Goal: Book appointment/travel/reservation

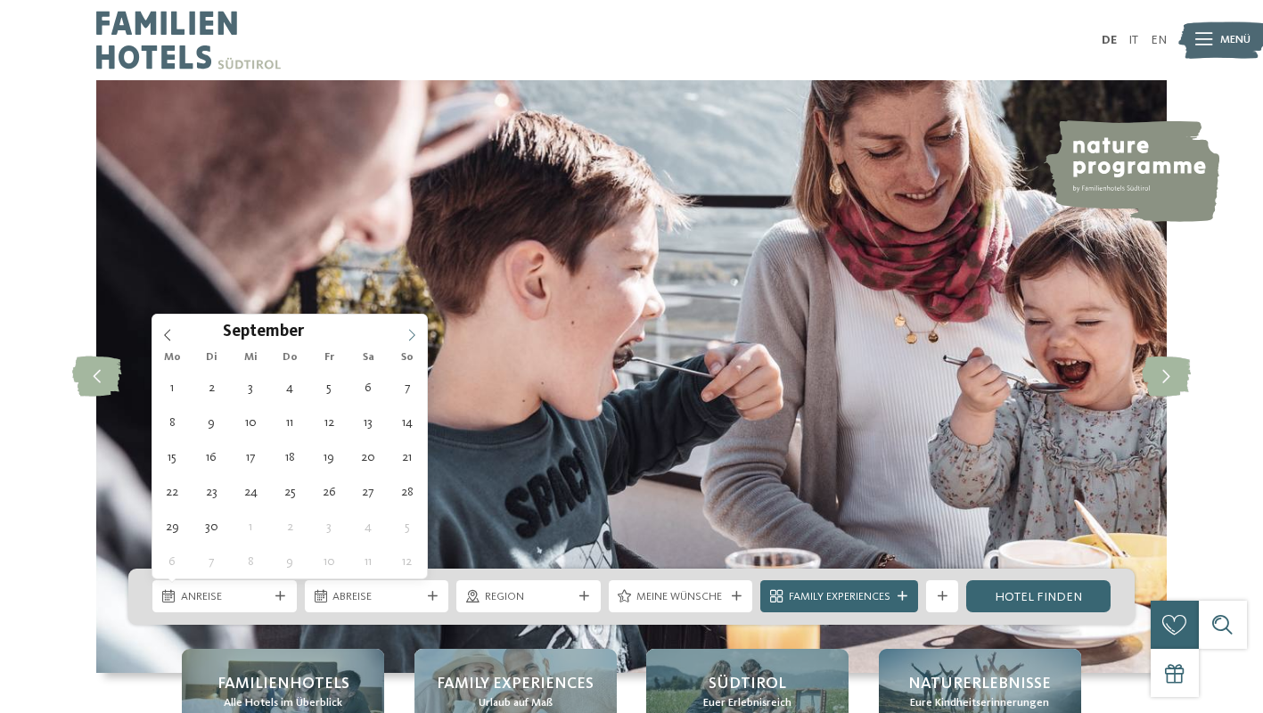
click at [405, 337] on span at bounding box center [412, 330] width 30 height 30
type div "11.09.2025"
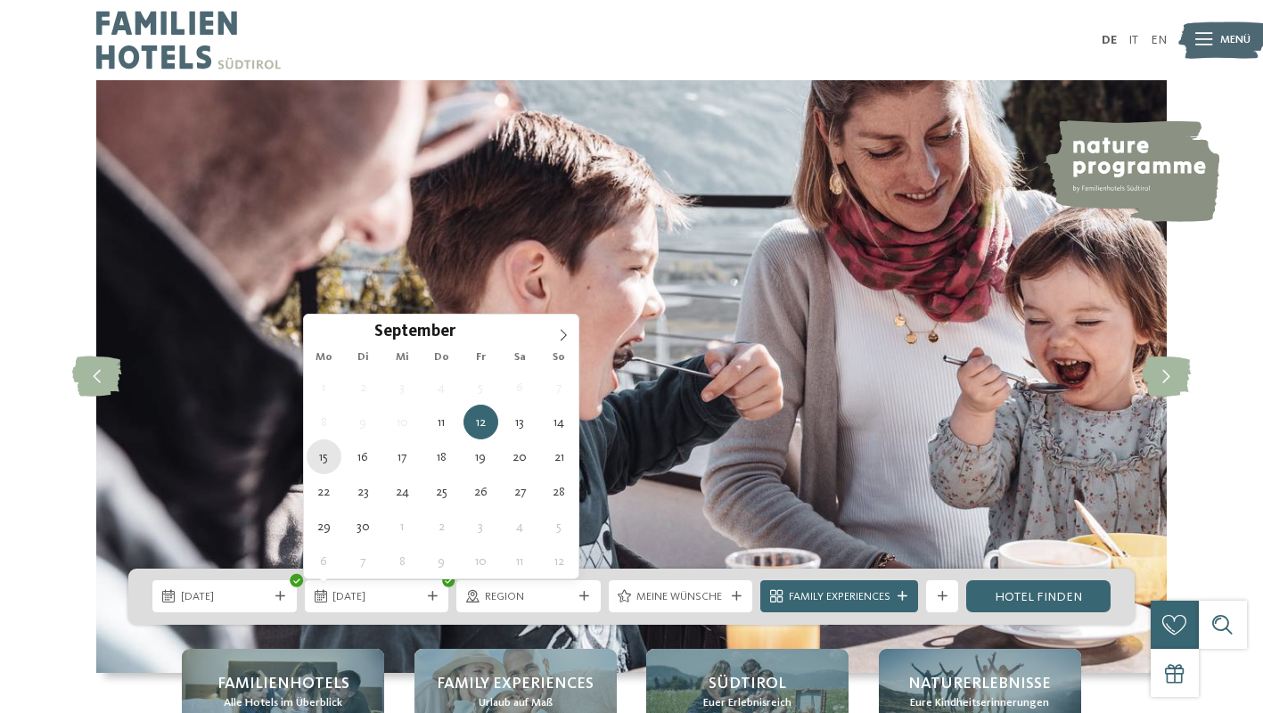
type div "15.09.2025"
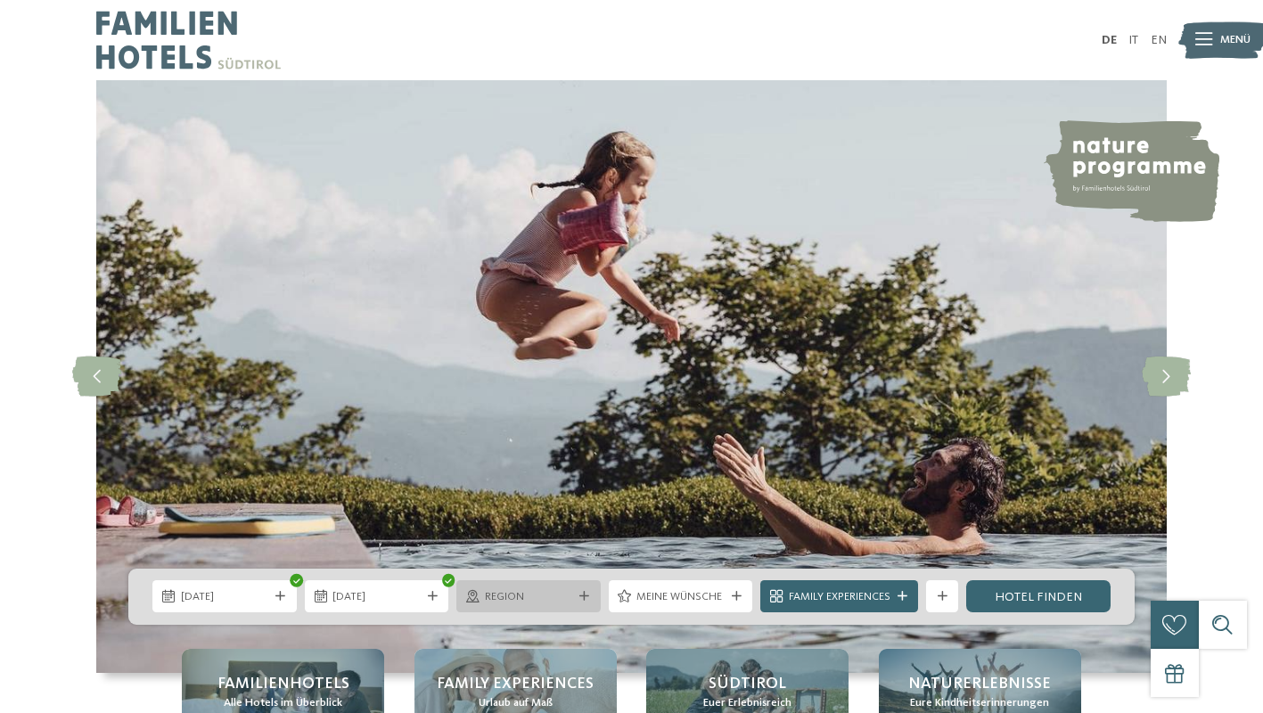
click at [588, 590] on div "Region" at bounding box center [529, 596] width 144 height 32
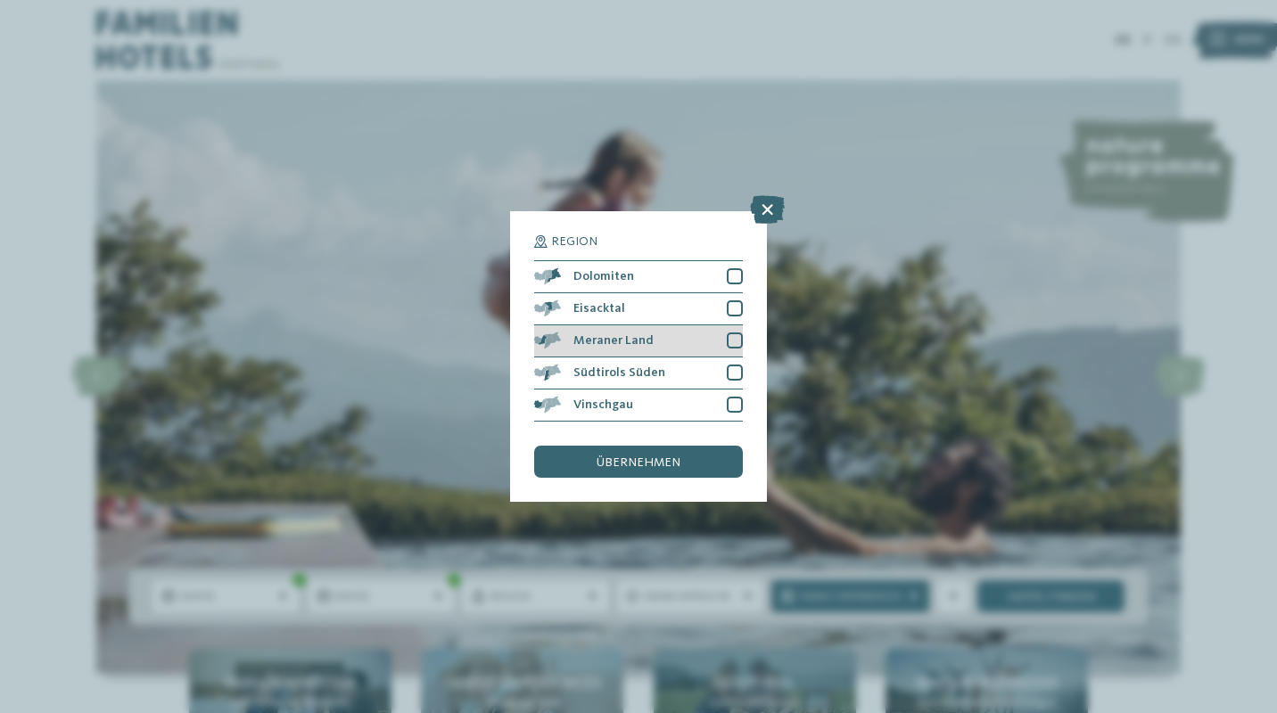
click at [732, 340] on div at bounding box center [735, 341] width 16 height 16
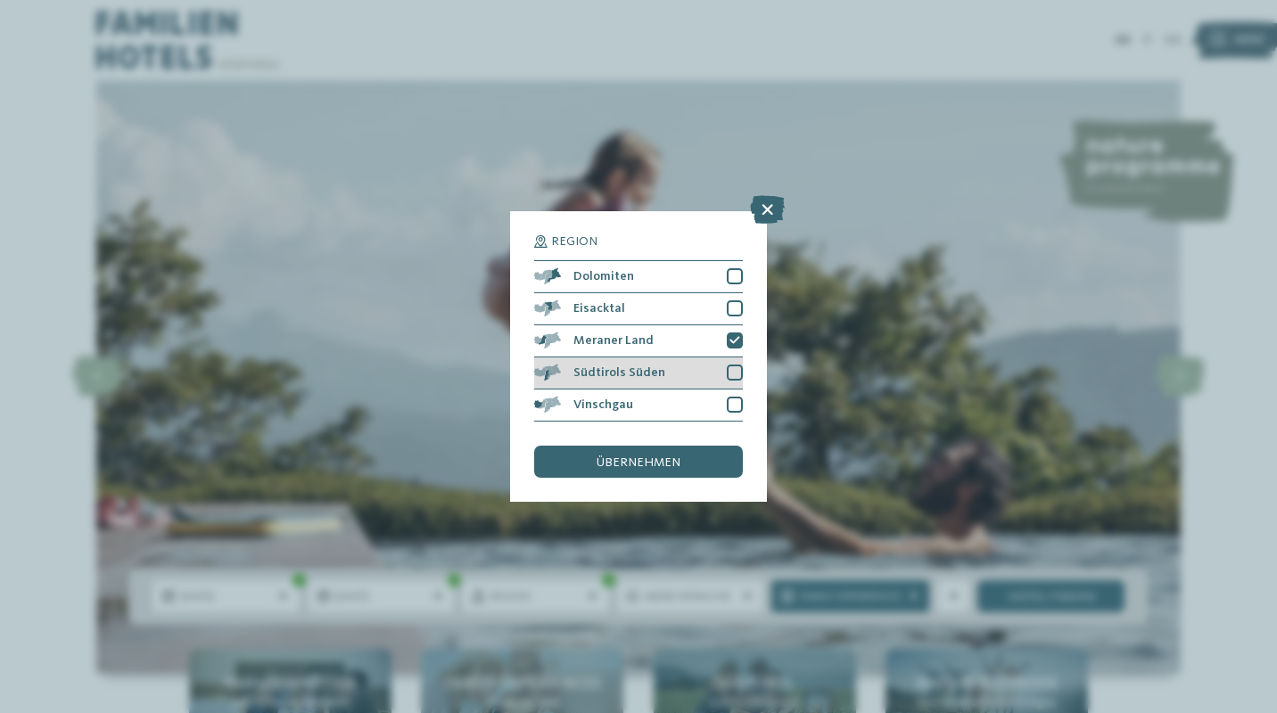
click at [737, 368] on div at bounding box center [735, 373] width 16 height 16
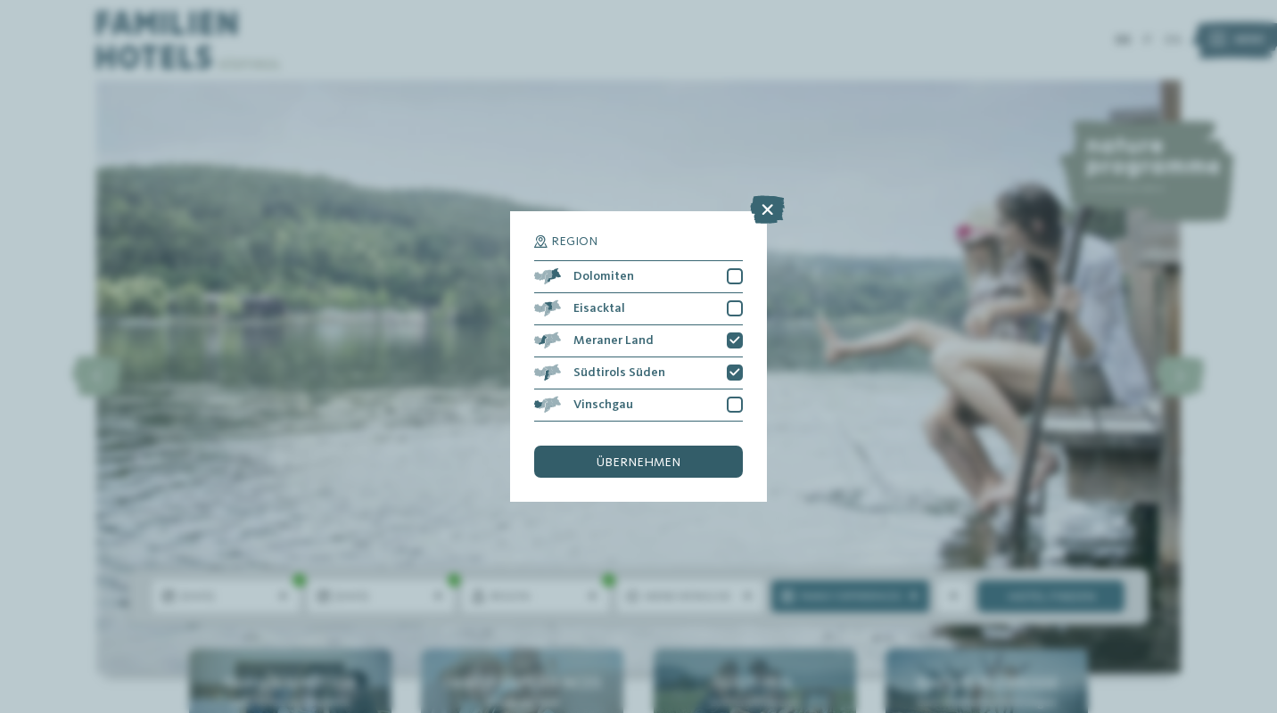
click at [667, 468] on span "übernehmen" at bounding box center [638, 463] width 84 height 12
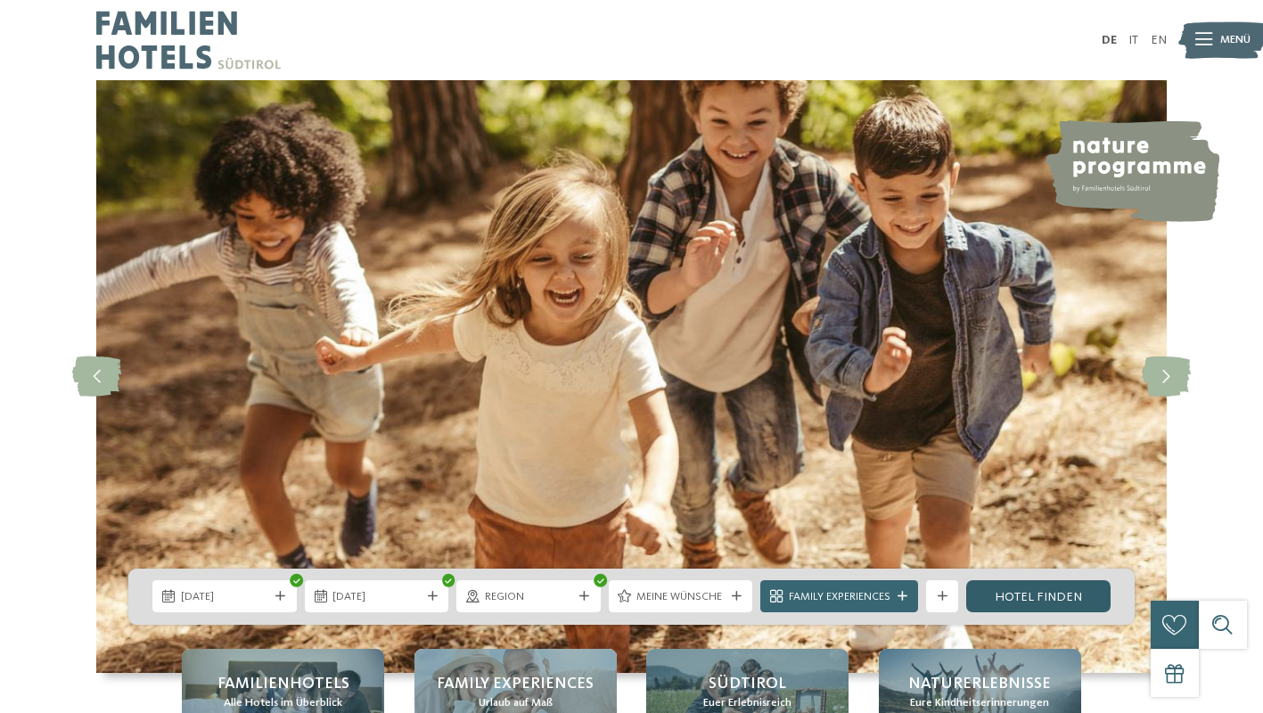
click at [1042, 599] on link "Hotel finden" at bounding box center [1039, 596] width 144 height 32
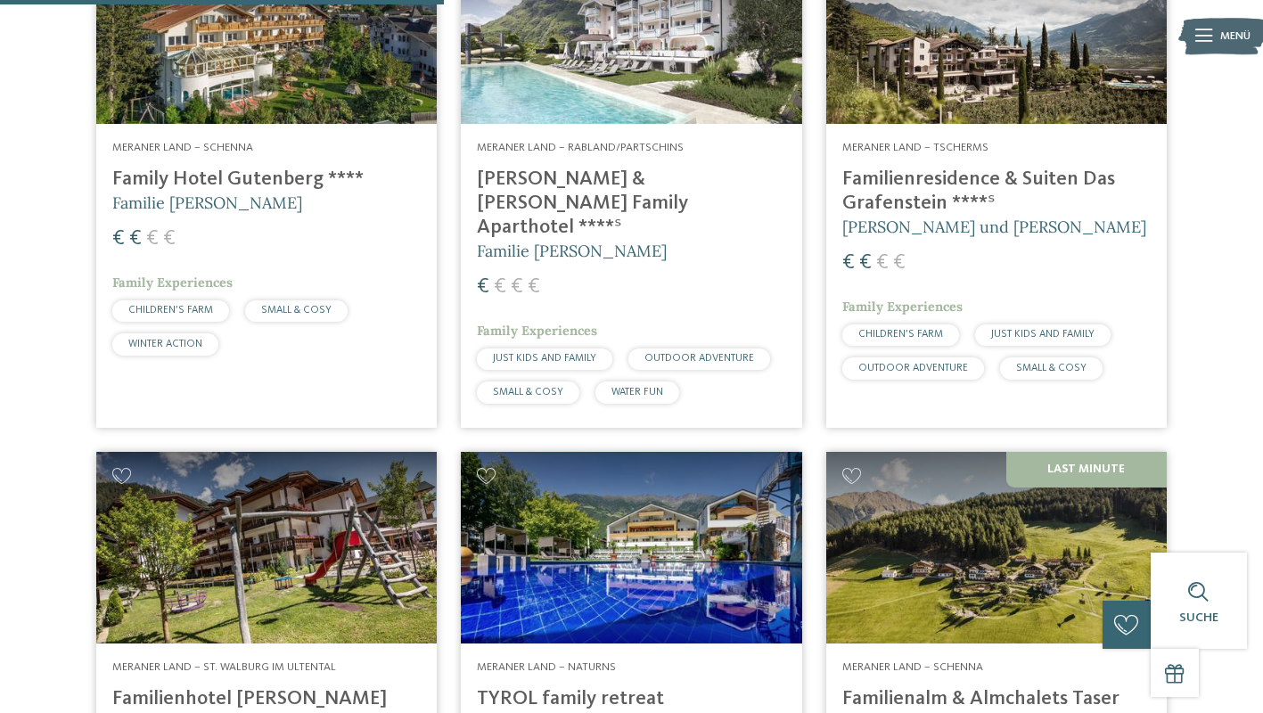
scroll to position [587, 0]
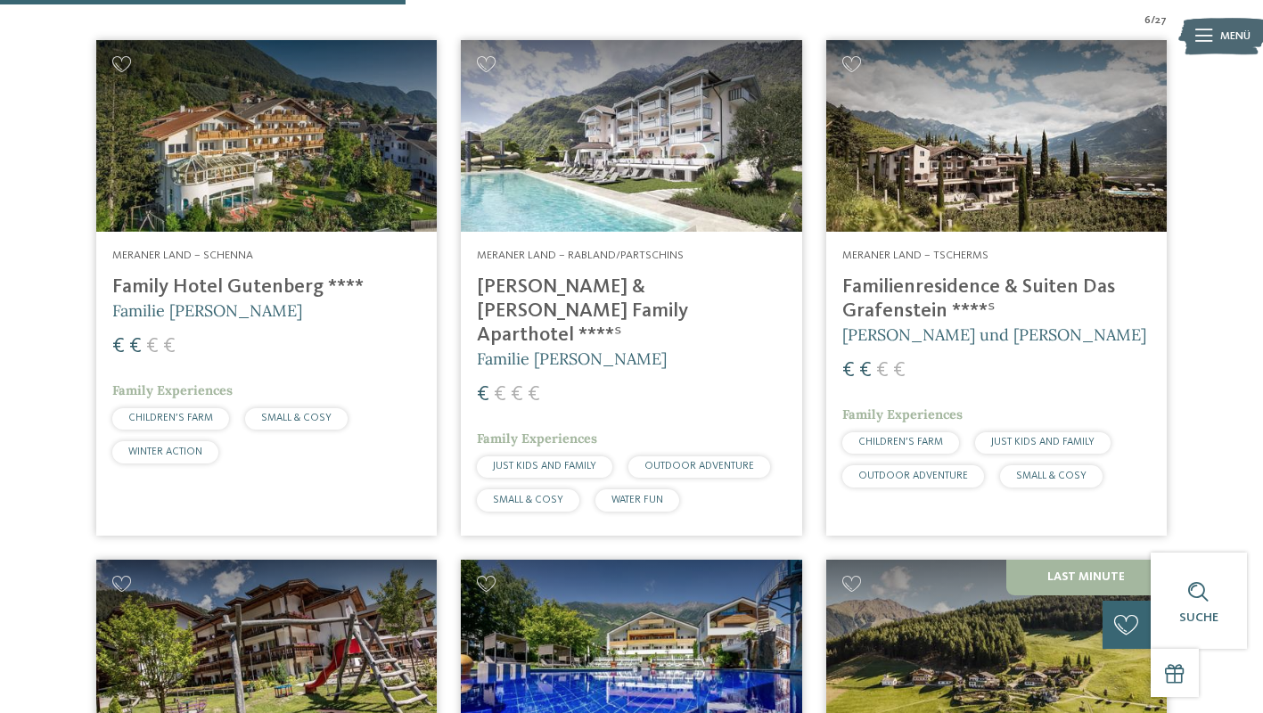
click at [1076, 179] on img at bounding box center [997, 136] width 341 height 192
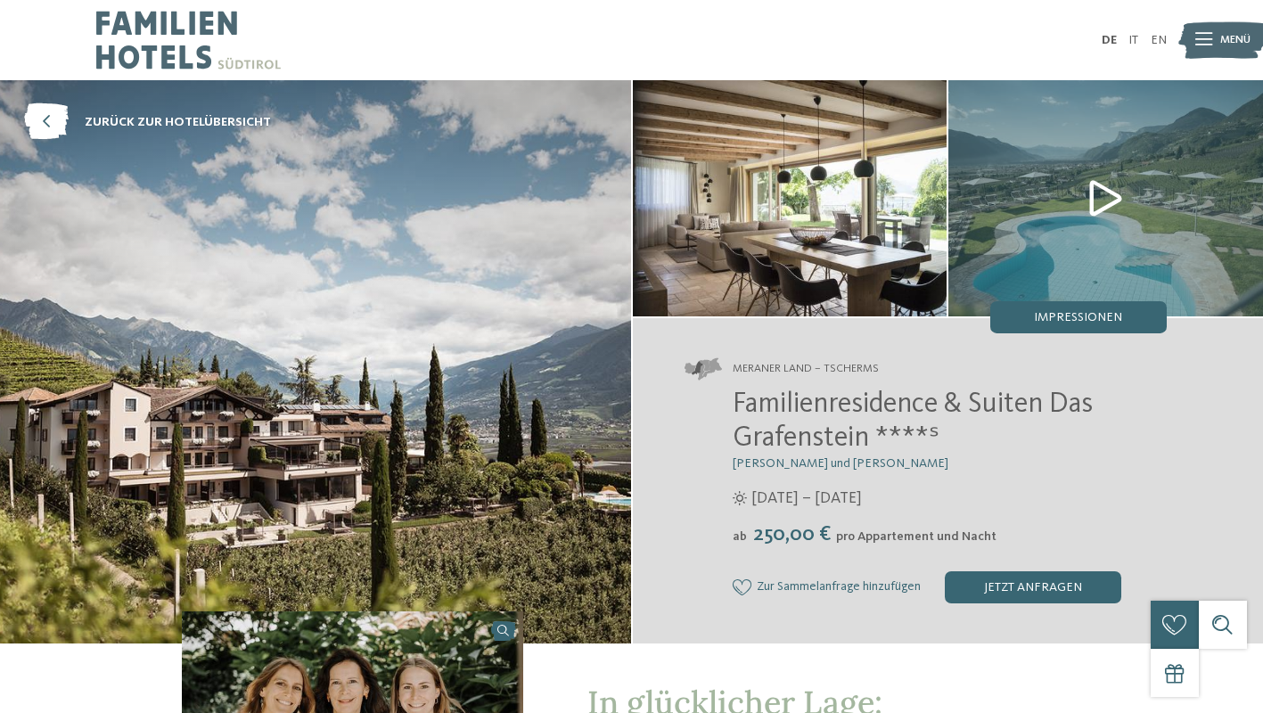
click at [503, 374] on img at bounding box center [315, 362] width 631 height 564
click at [793, 210] on img at bounding box center [790, 198] width 315 height 236
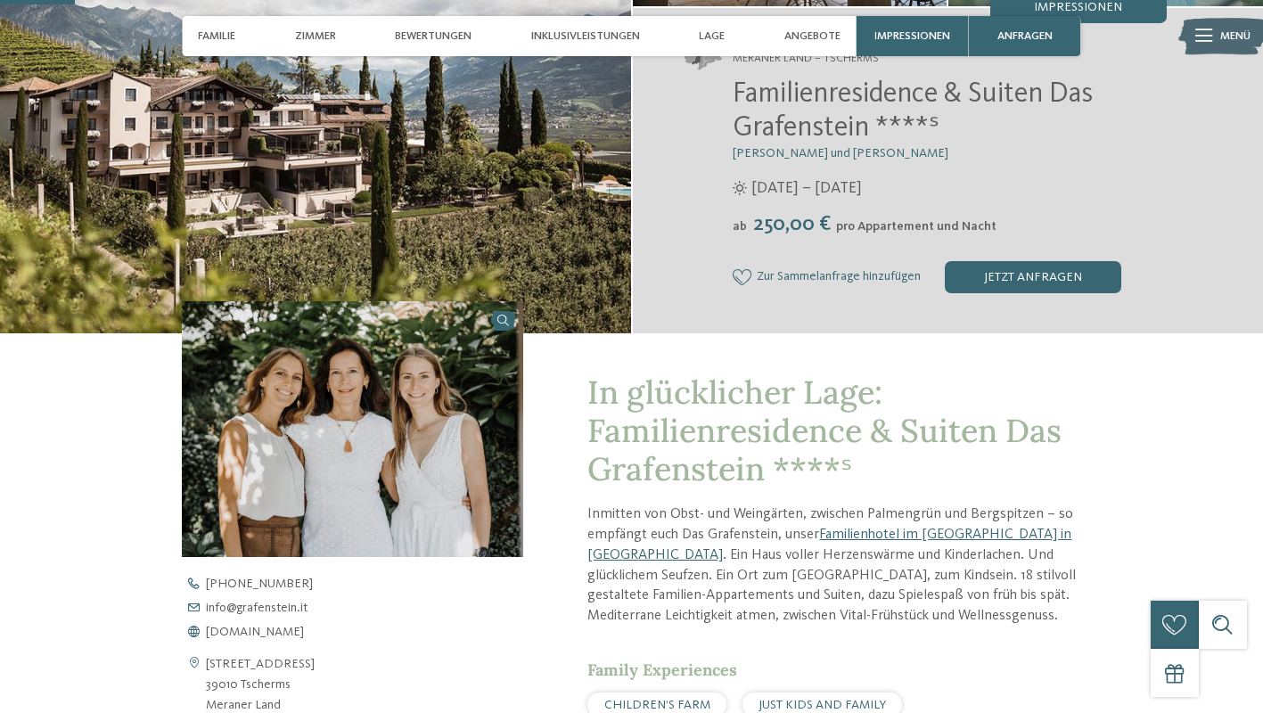
scroll to position [311, 0]
click at [712, 32] on span "Lage" at bounding box center [712, 35] width 26 height 13
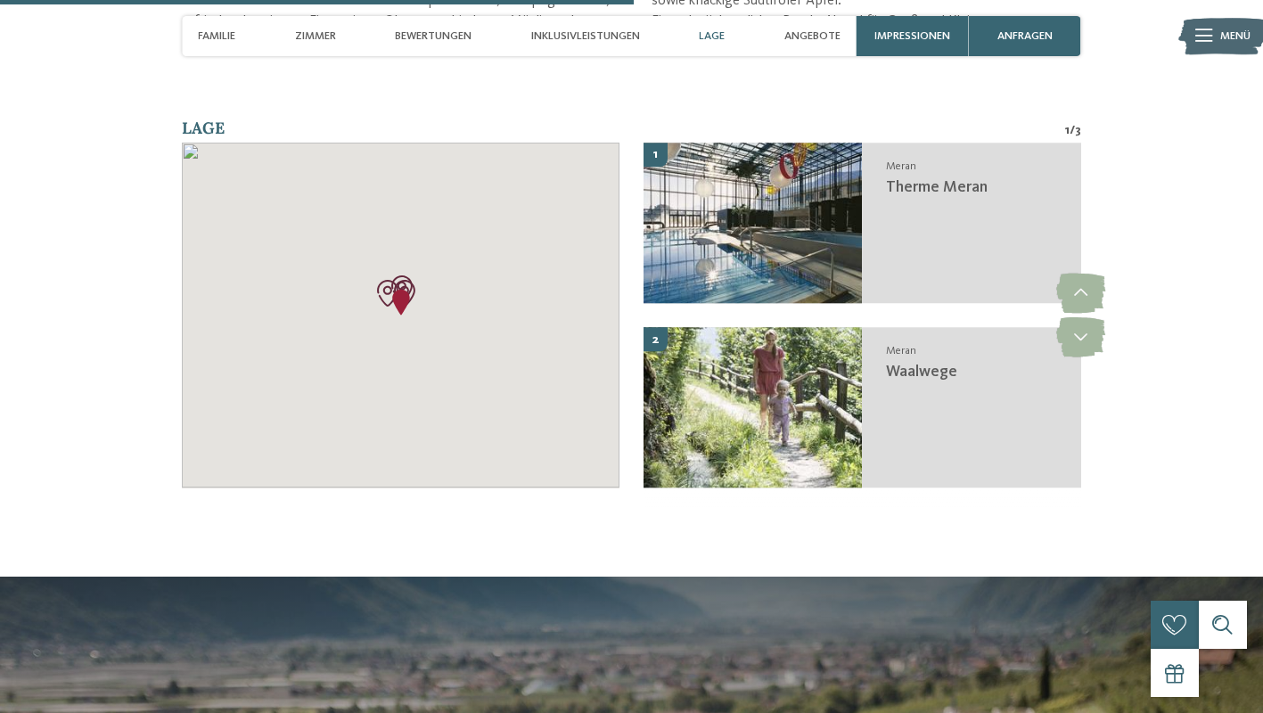
scroll to position [2630, 0]
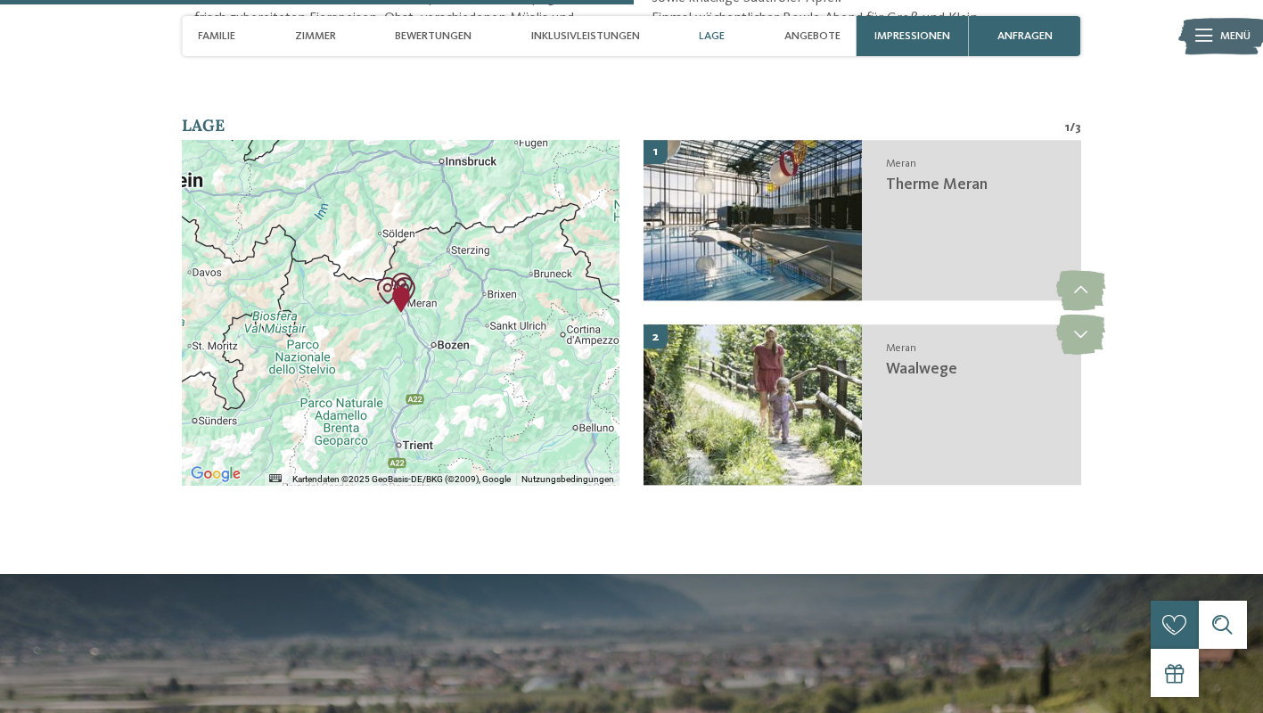
click at [430, 325] on div at bounding box center [401, 312] width 438 height 345
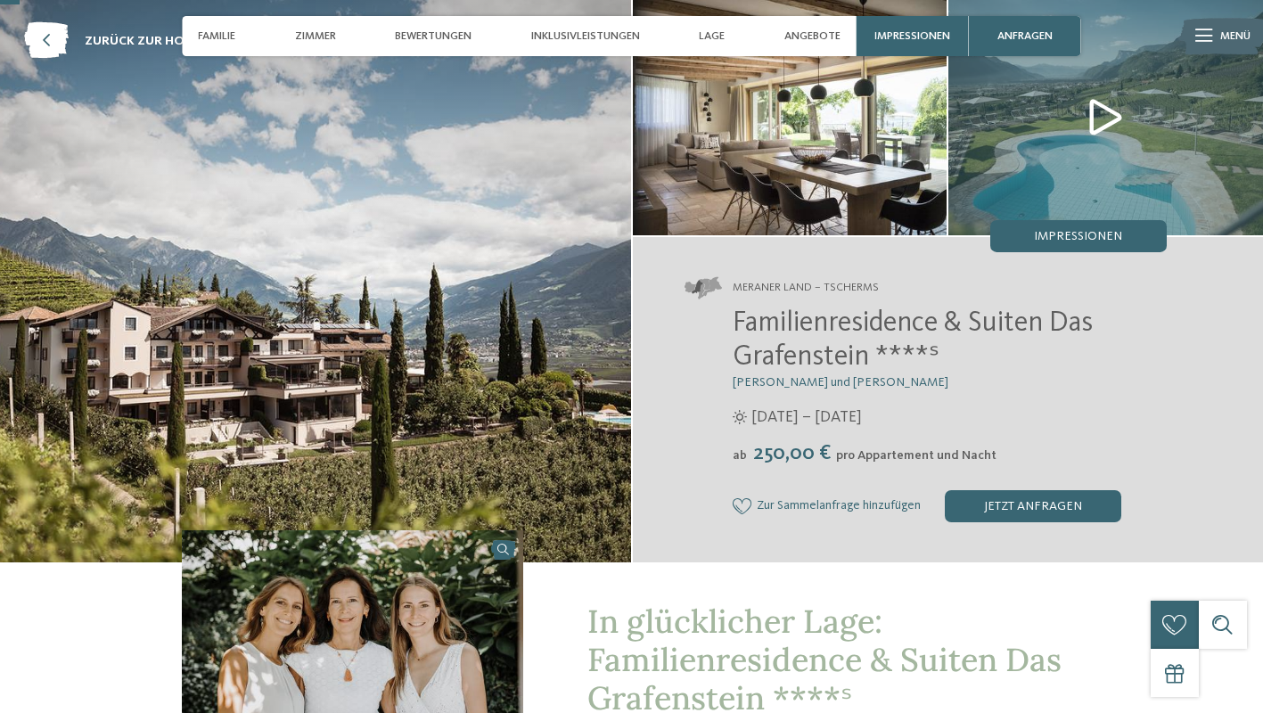
scroll to position [0, 0]
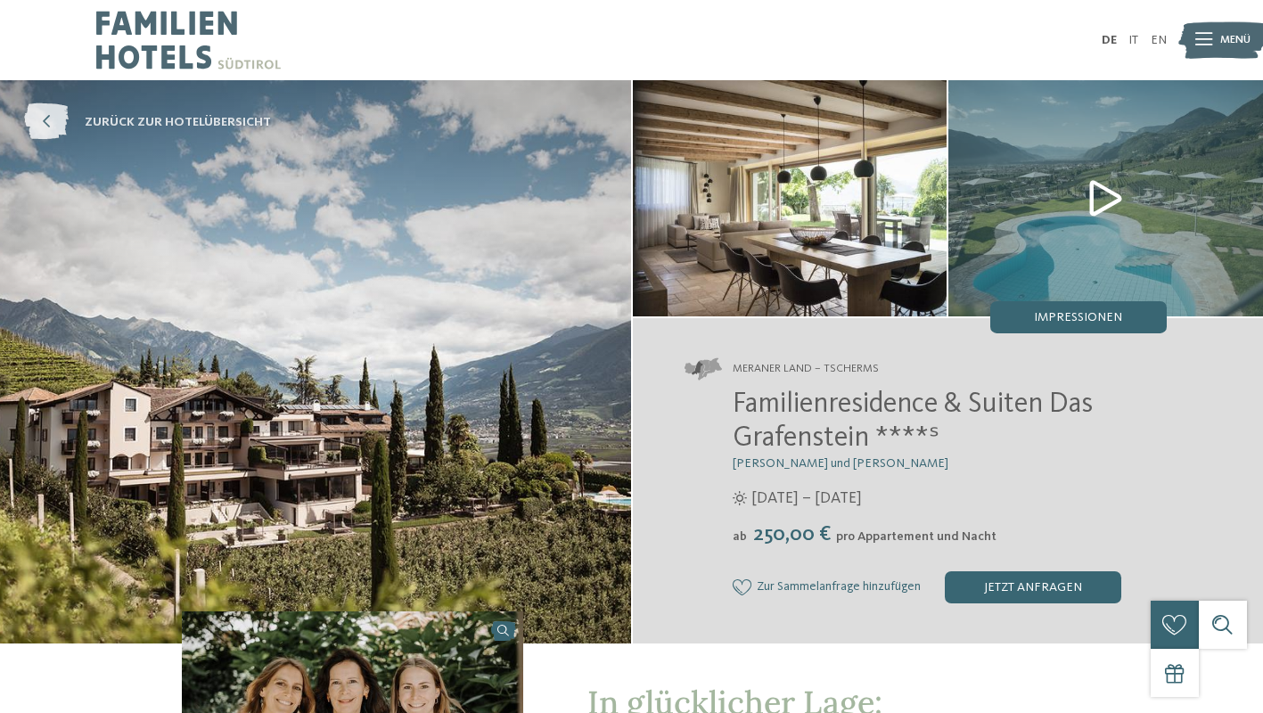
click at [193, 118] on span "zurück zur Hotelübersicht" at bounding box center [178, 122] width 186 height 18
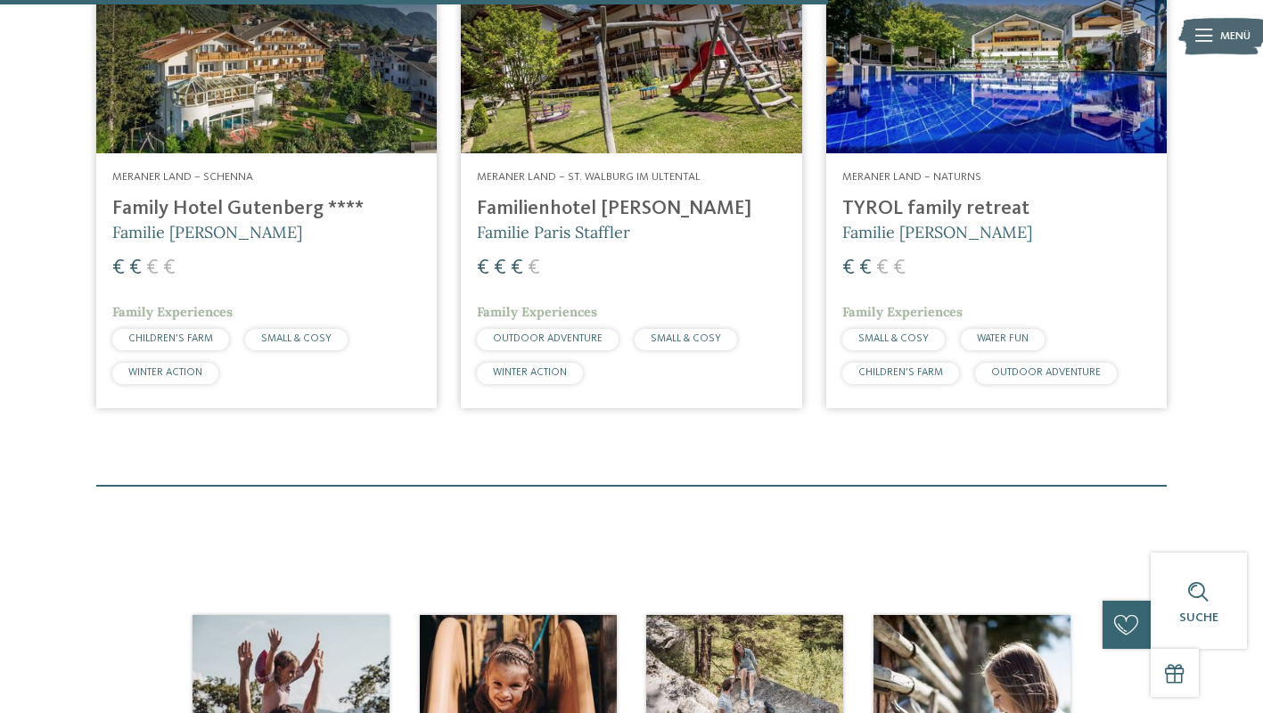
scroll to position [1258, 0]
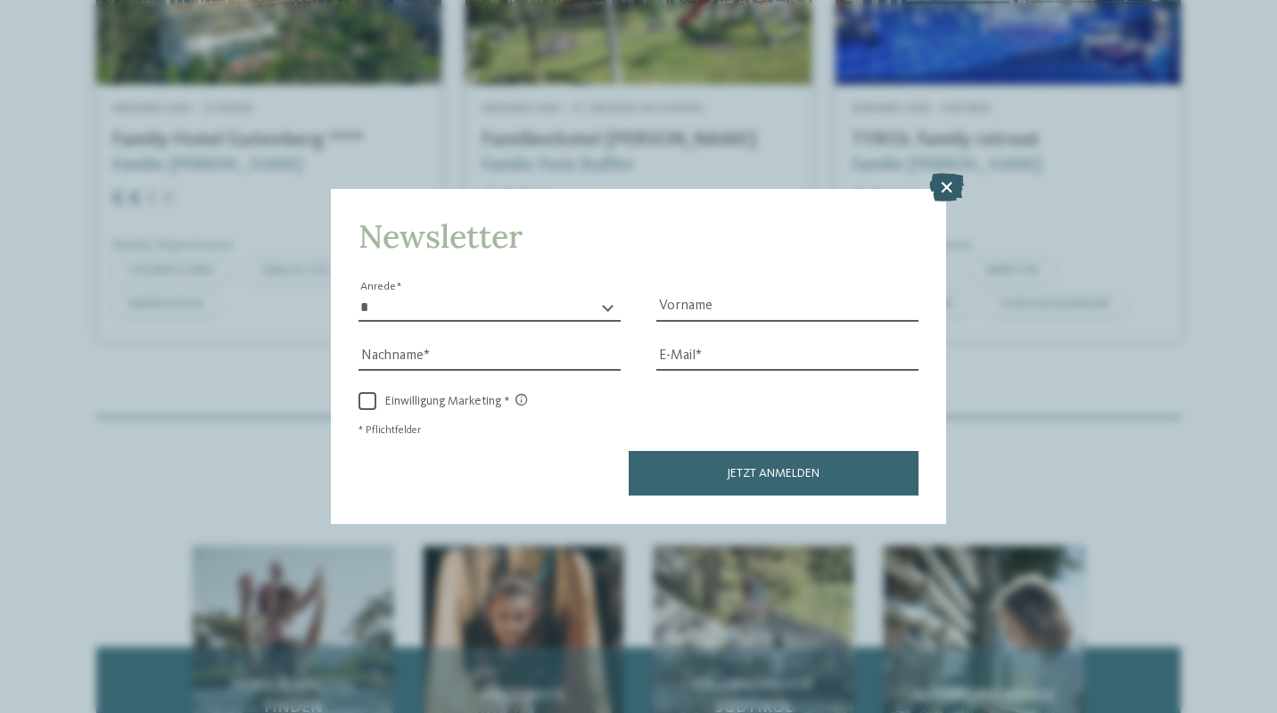
click at [946, 192] on icon at bounding box center [946, 188] width 35 height 29
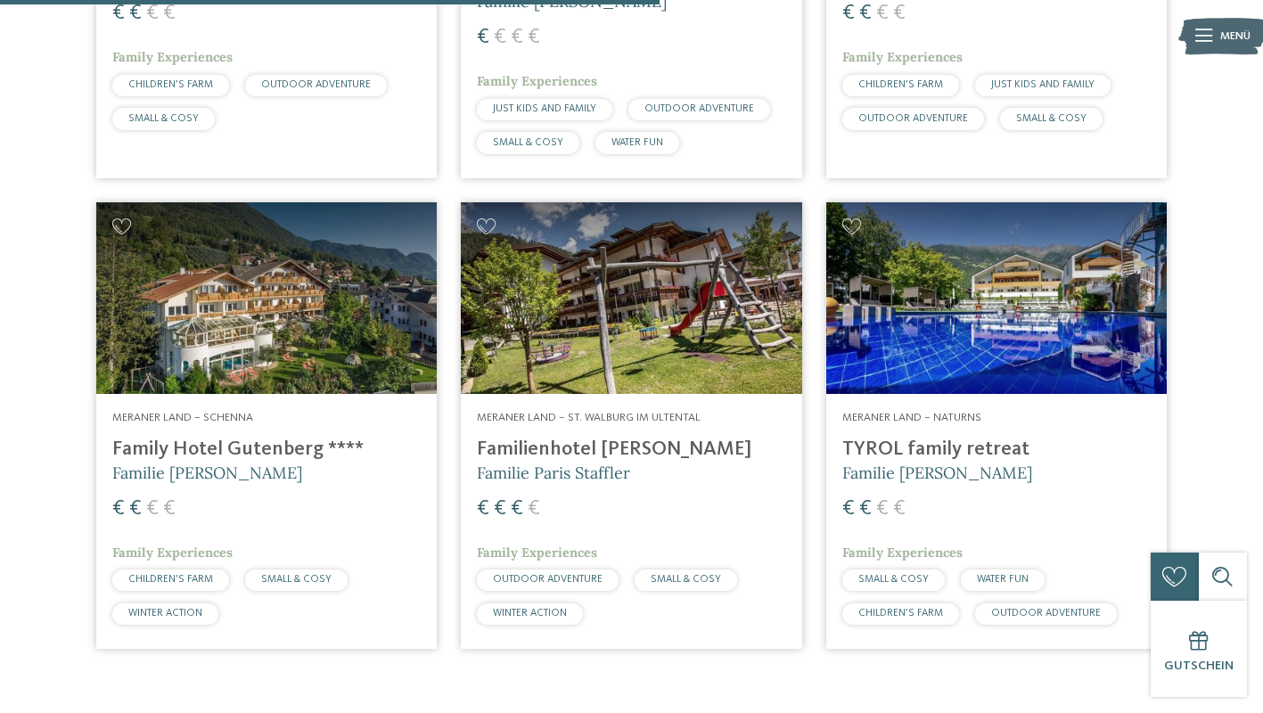
scroll to position [944, 0]
click at [1008, 313] on img at bounding box center [997, 298] width 341 height 192
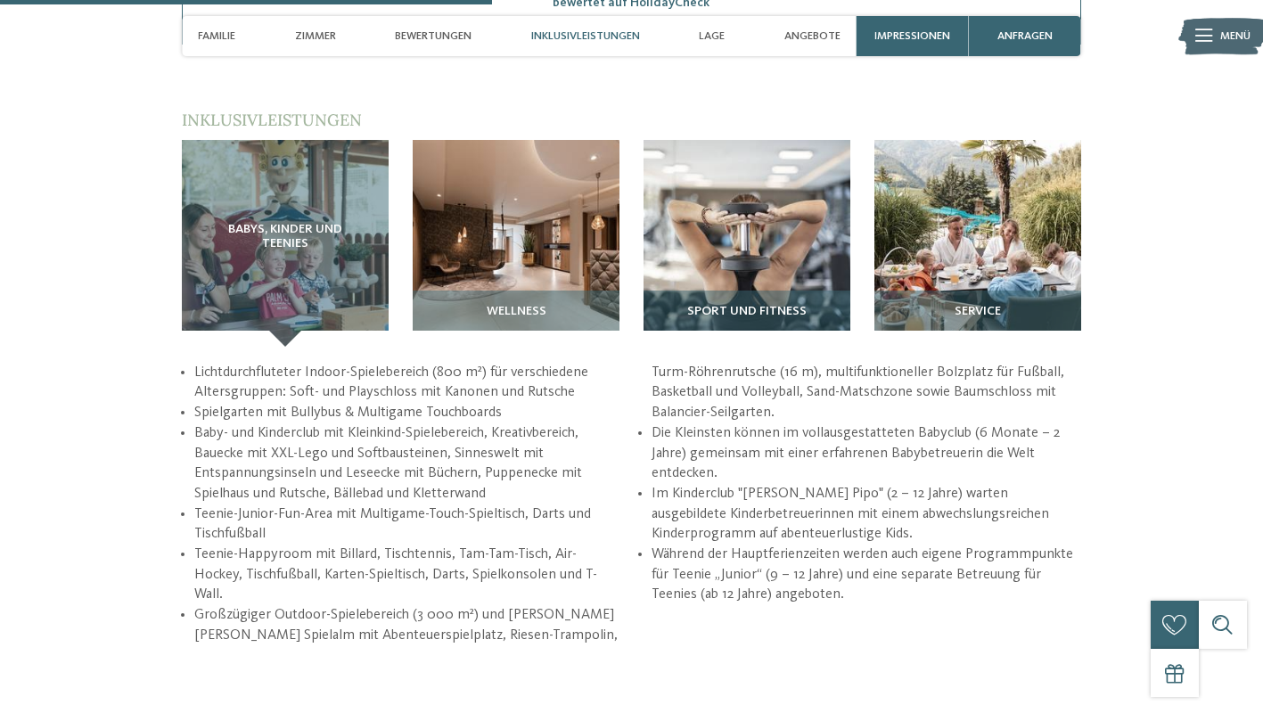
scroll to position [2161, 0]
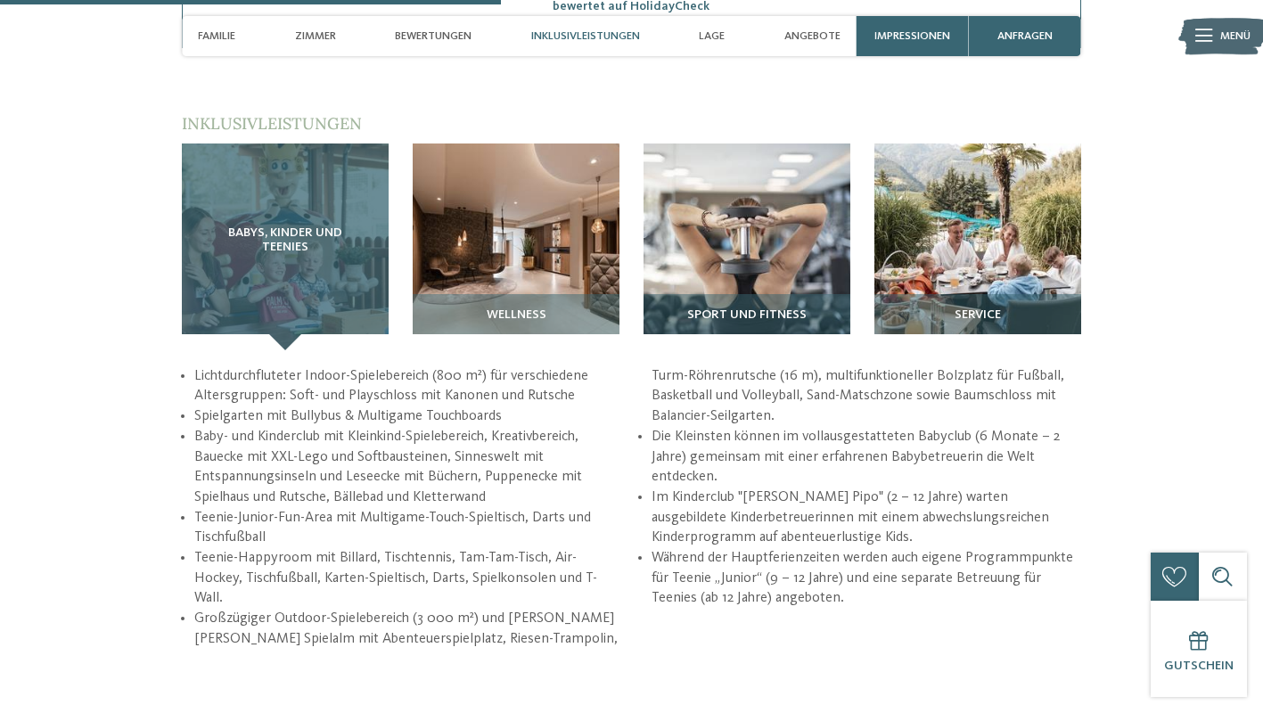
click at [327, 250] on span "Babys, Kinder und Teenies" at bounding box center [285, 240] width 143 height 29
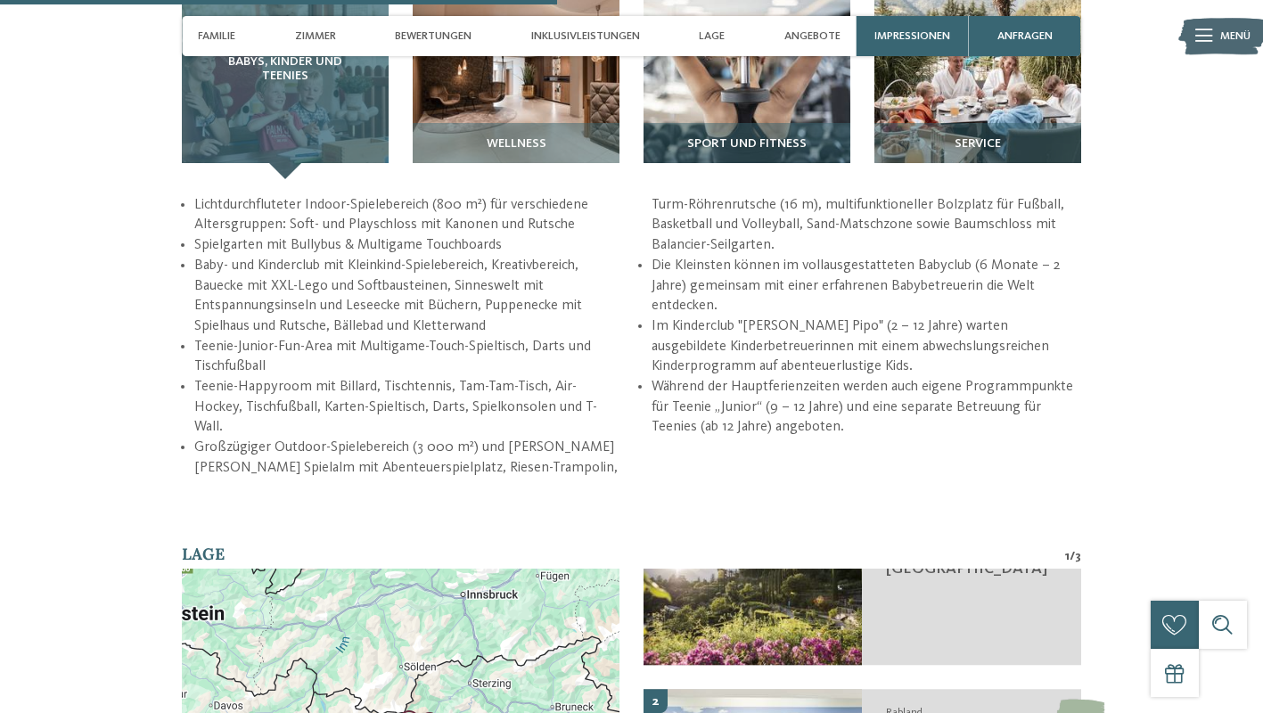
scroll to position [2323, 0]
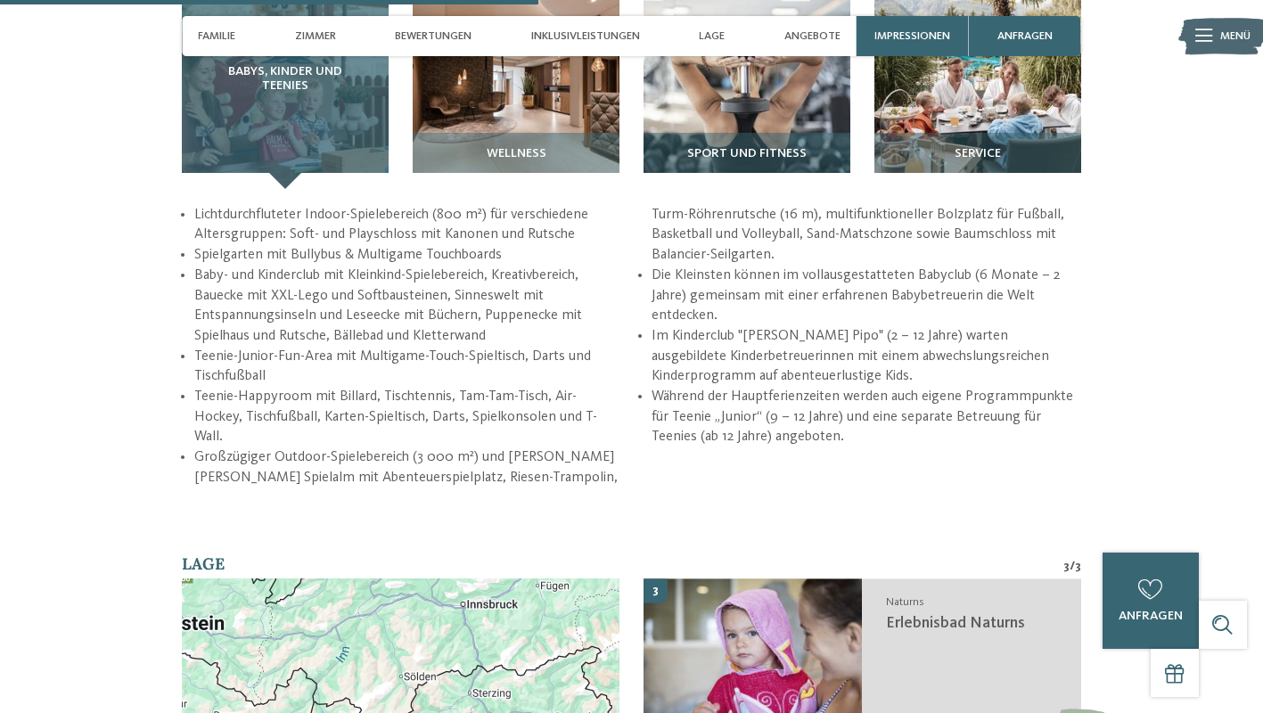
click at [316, 146] on div "Babys, Kinder und Teenies" at bounding box center [285, 85] width 207 height 207
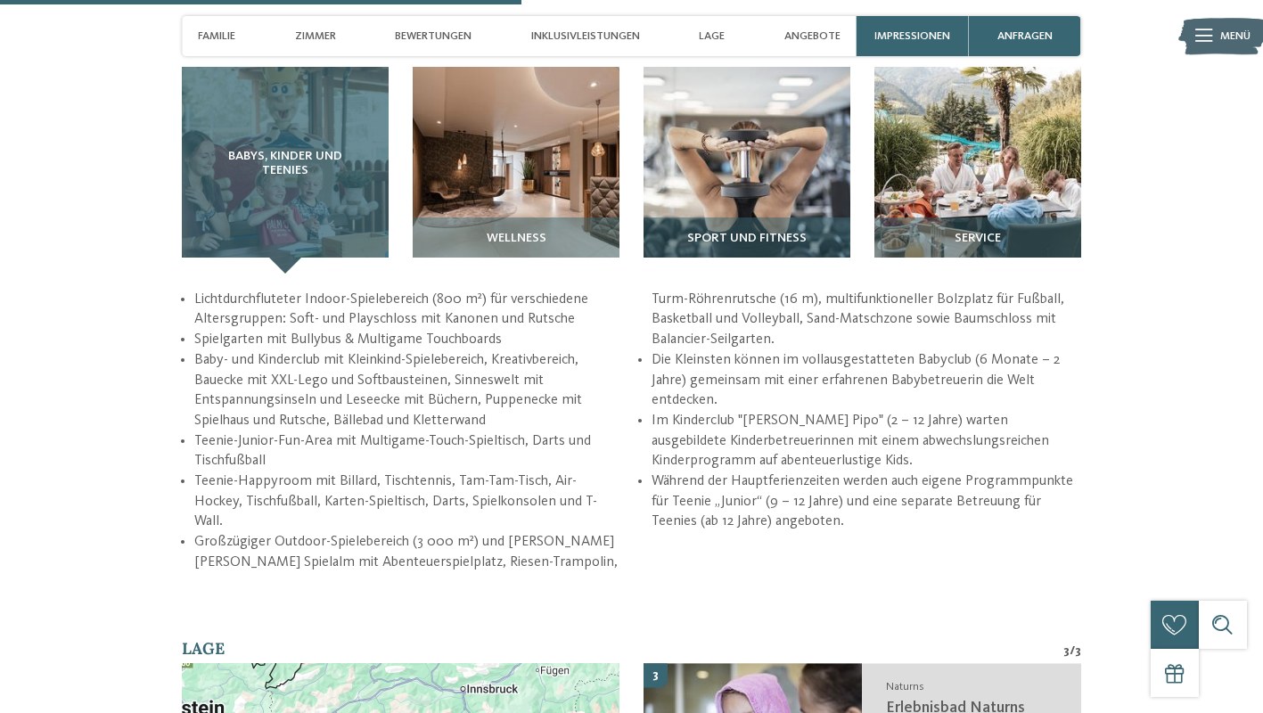
scroll to position [2250, 0]
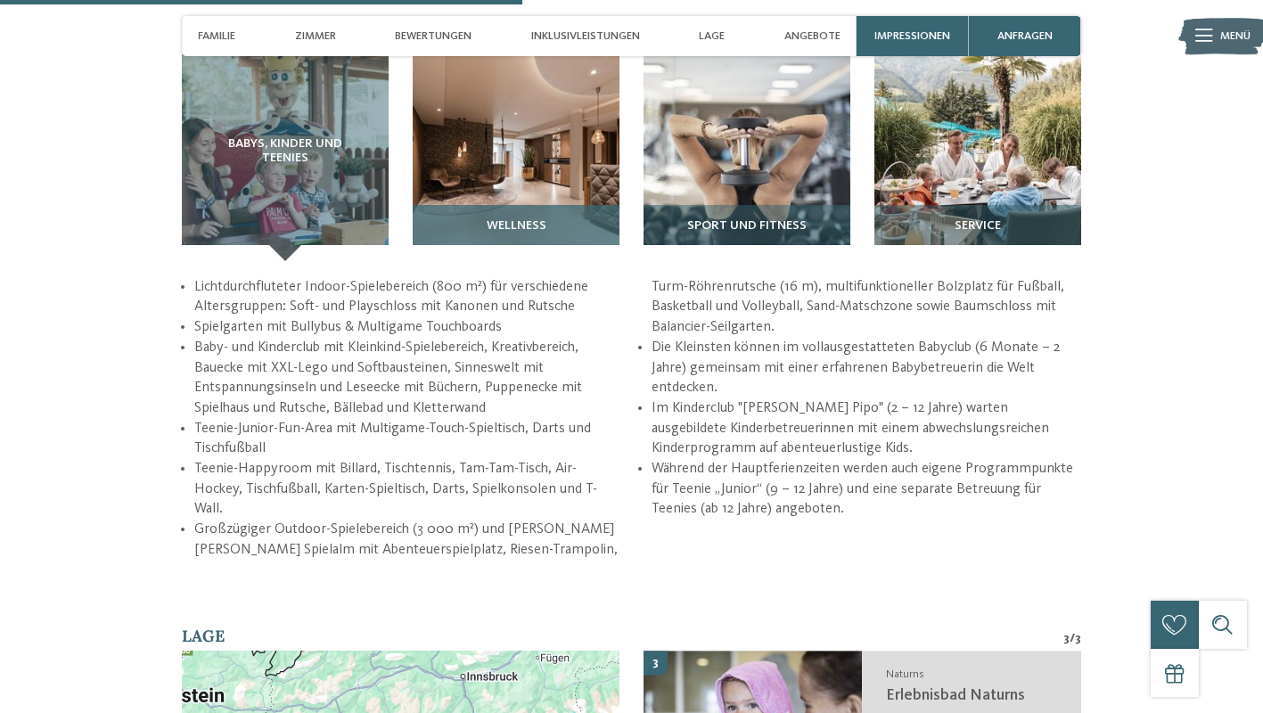
click at [558, 162] on img at bounding box center [516, 157] width 207 height 207
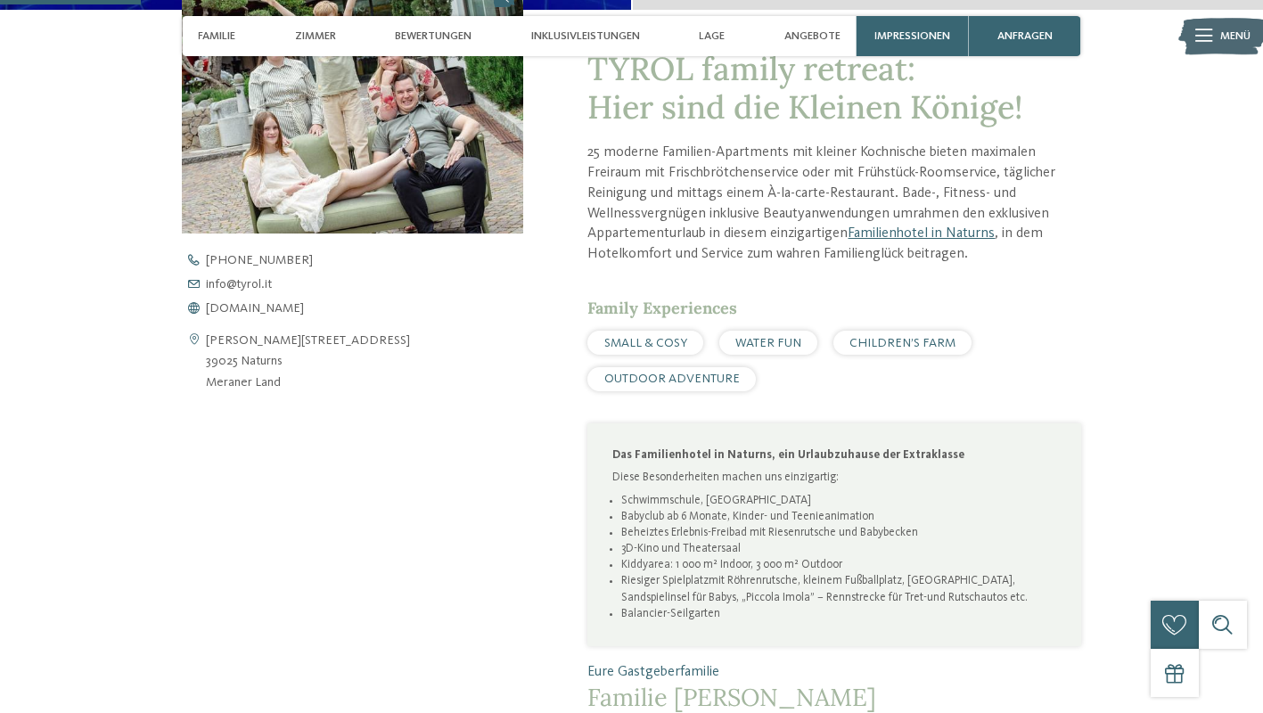
scroll to position [601, 0]
click at [452, 32] on span "Bewertungen" at bounding box center [433, 35] width 77 height 13
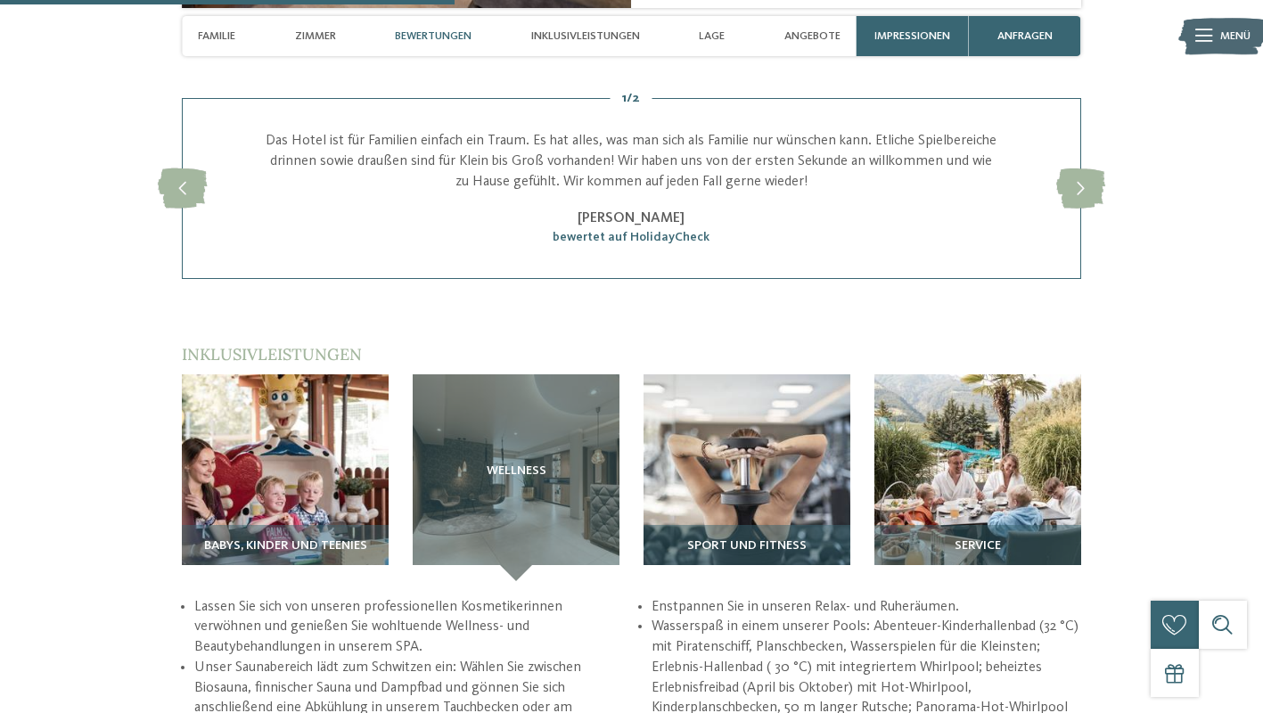
scroll to position [1930, 0]
click at [1096, 180] on icon at bounding box center [1081, 189] width 49 height 40
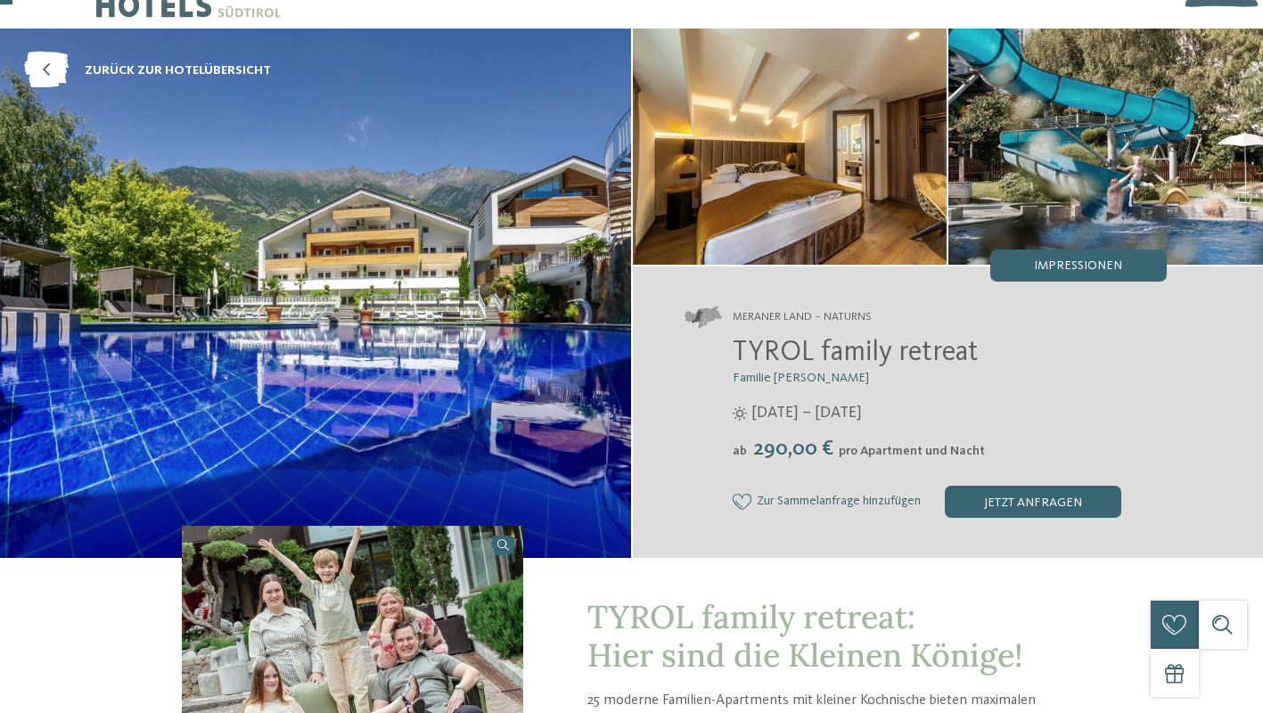
scroll to position [52, 0]
